Goal: Learn about a topic: Learn about a topic

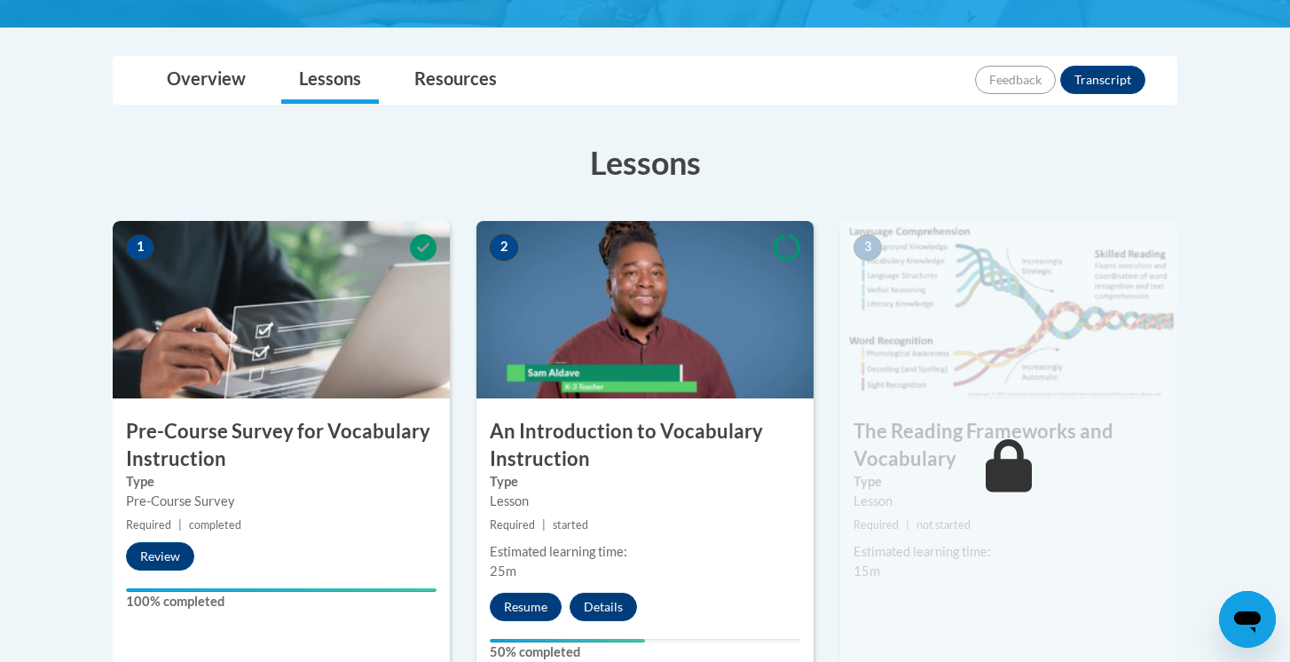
scroll to position [392, 0]
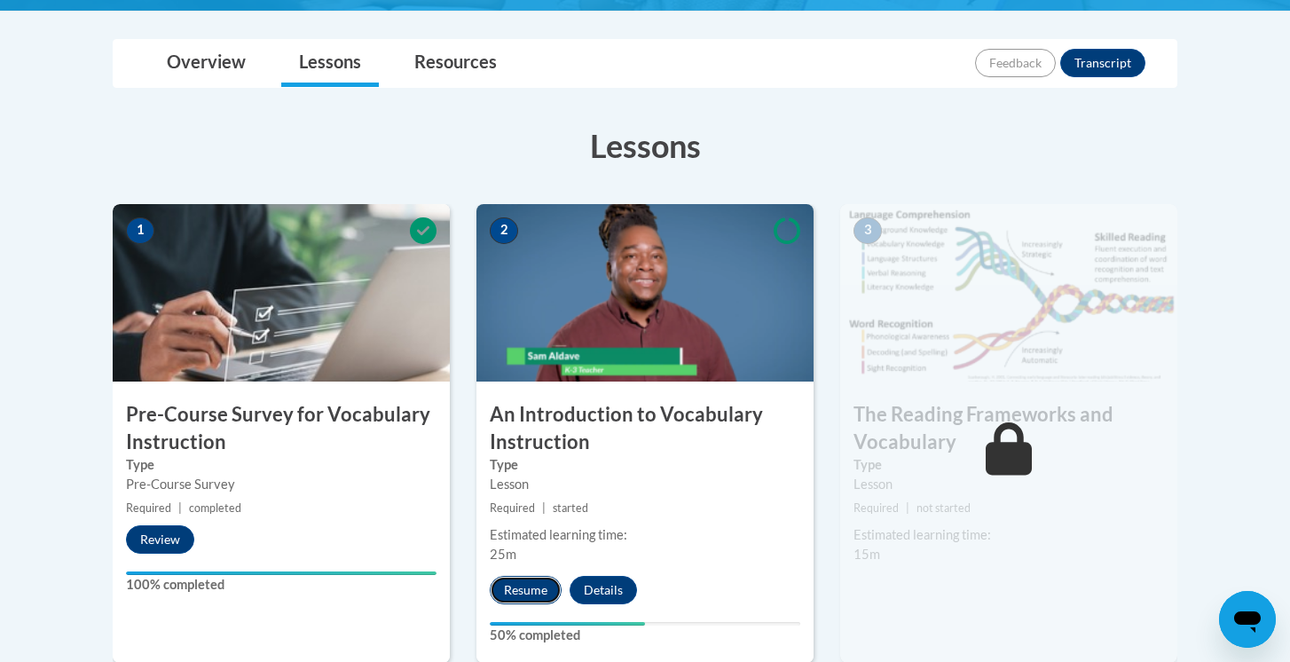
click at [516, 589] on button "Resume" at bounding box center [526, 590] width 72 height 28
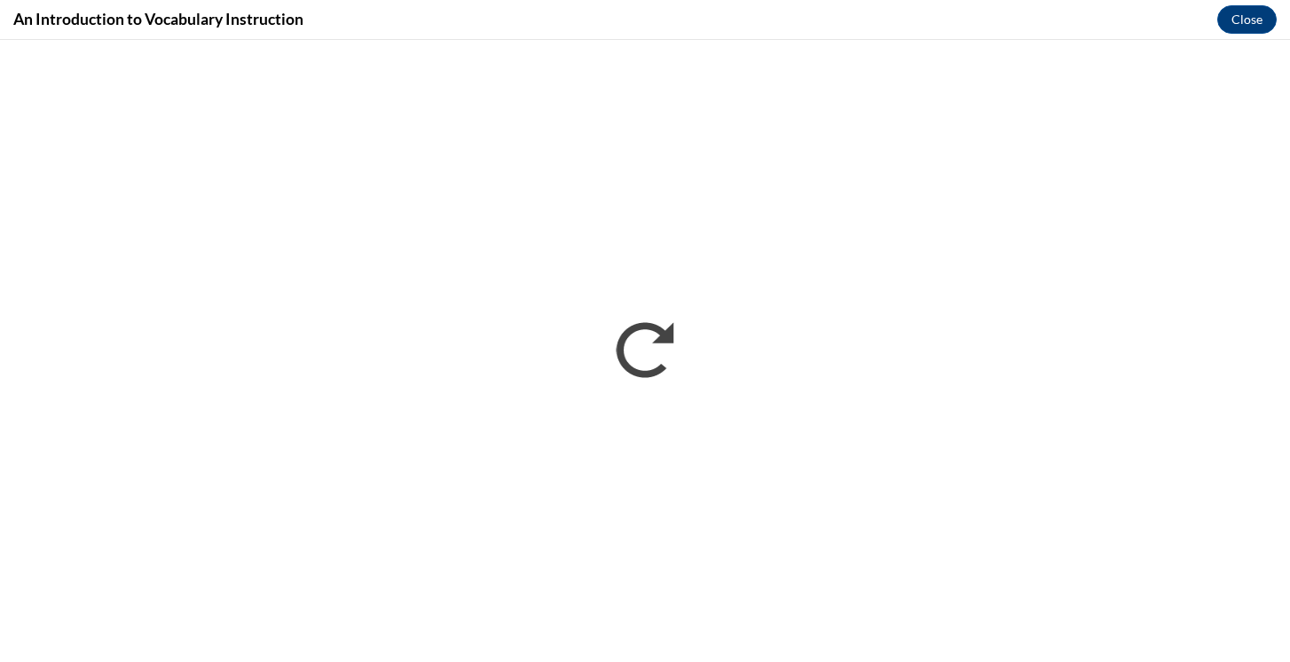
scroll to position [0, 0]
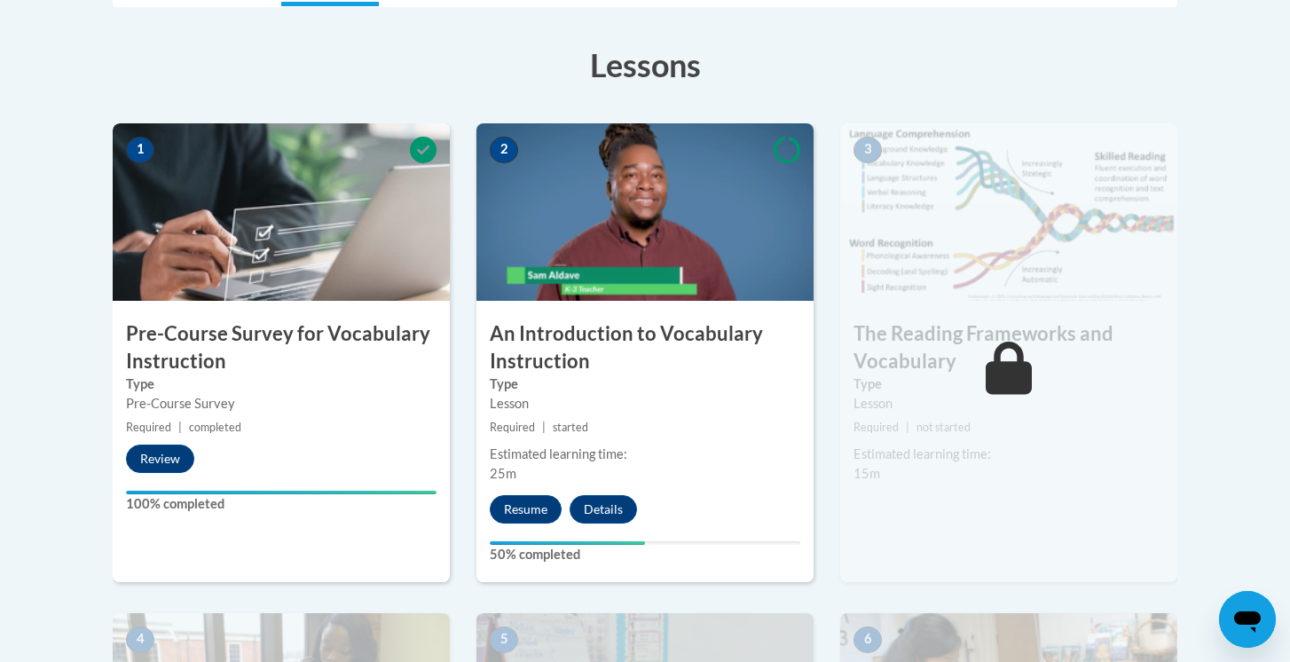
scroll to position [513, 0]
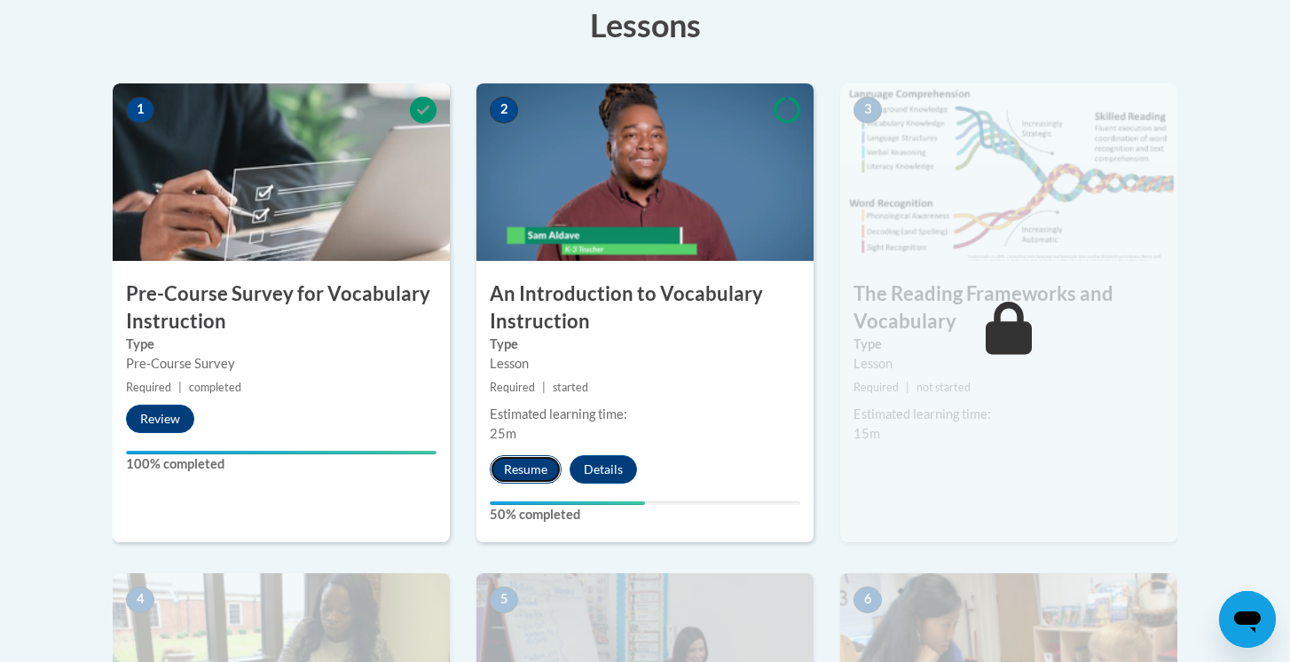
click at [543, 467] on button "Resume" at bounding box center [526, 469] width 72 height 28
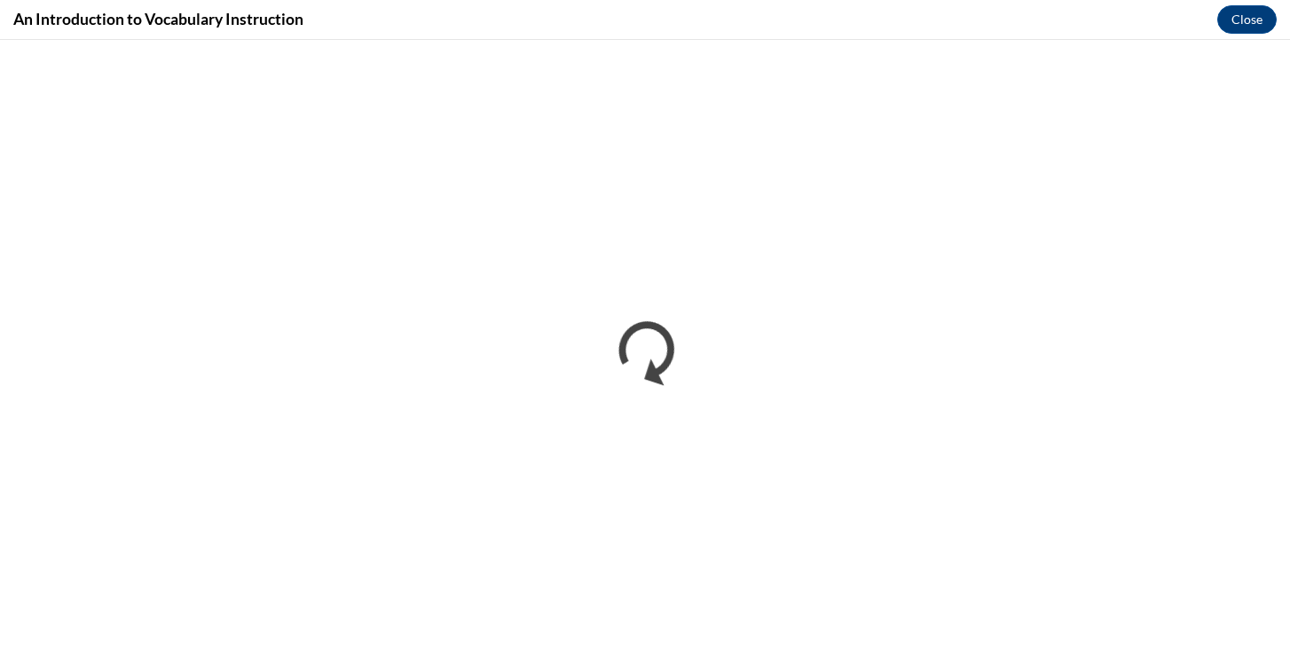
scroll to position [0, 0]
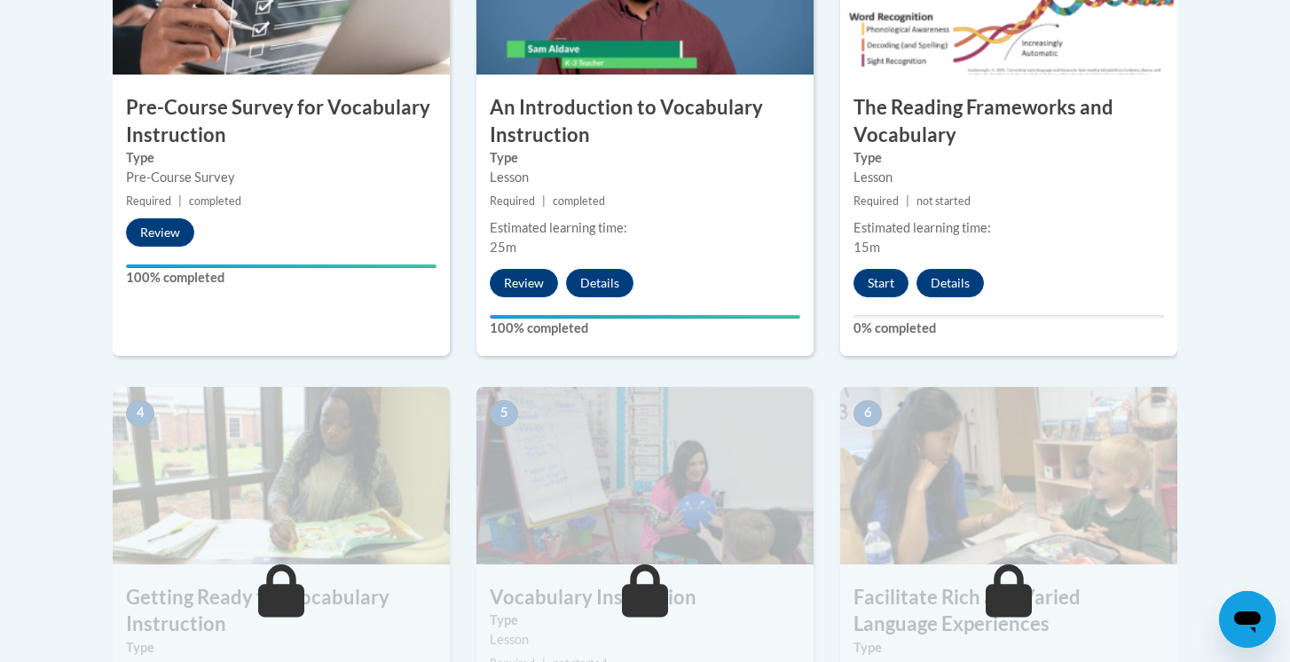
scroll to position [692, 0]
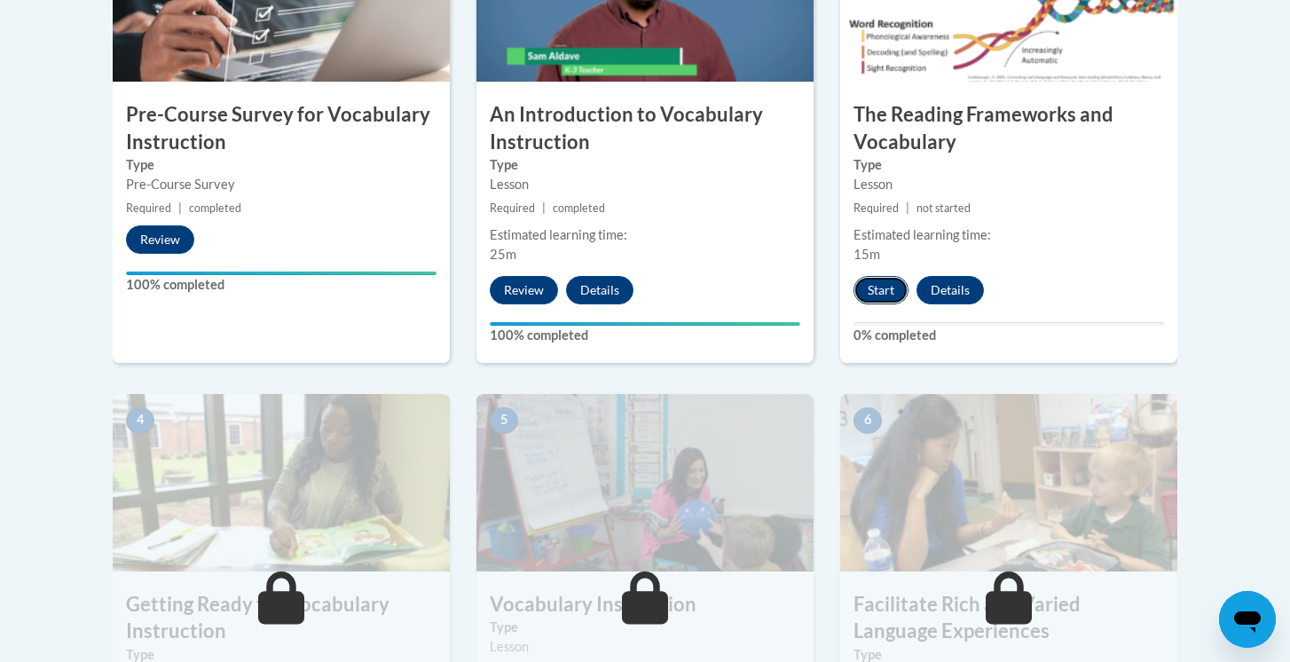
click at [884, 296] on button "Start" at bounding box center [881, 290] width 55 height 28
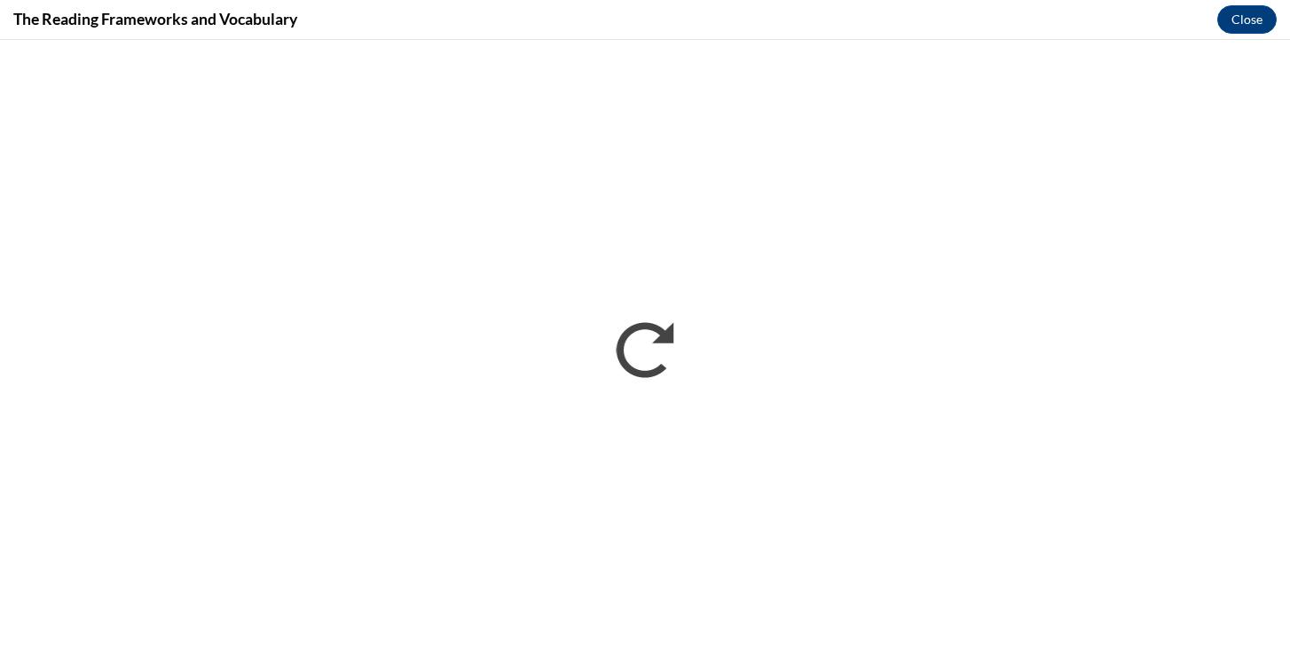
scroll to position [0, 0]
